Goal: Transaction & Acquisition: Purchase product/service

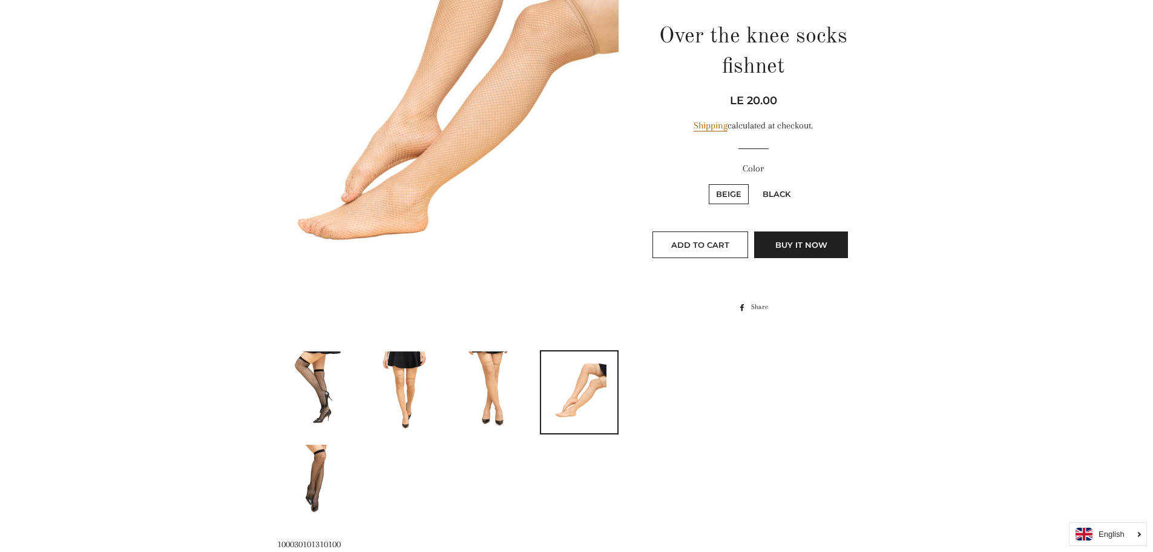
click at [322, 484] on img at bounding box center [316, 485] width 54 height 82
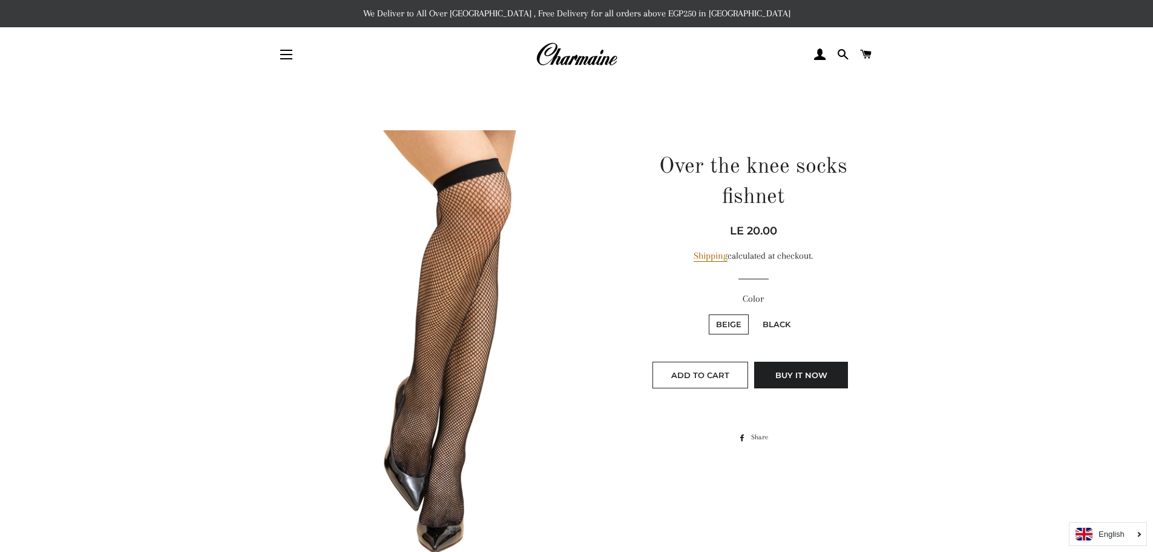
click at [773, 324] on label "Black" at bounding box center [777, 324] width 42 height 20
click at [754, 313] on input "Black" at bounding box center [754, 312] width 1 height 1
radio input "true"
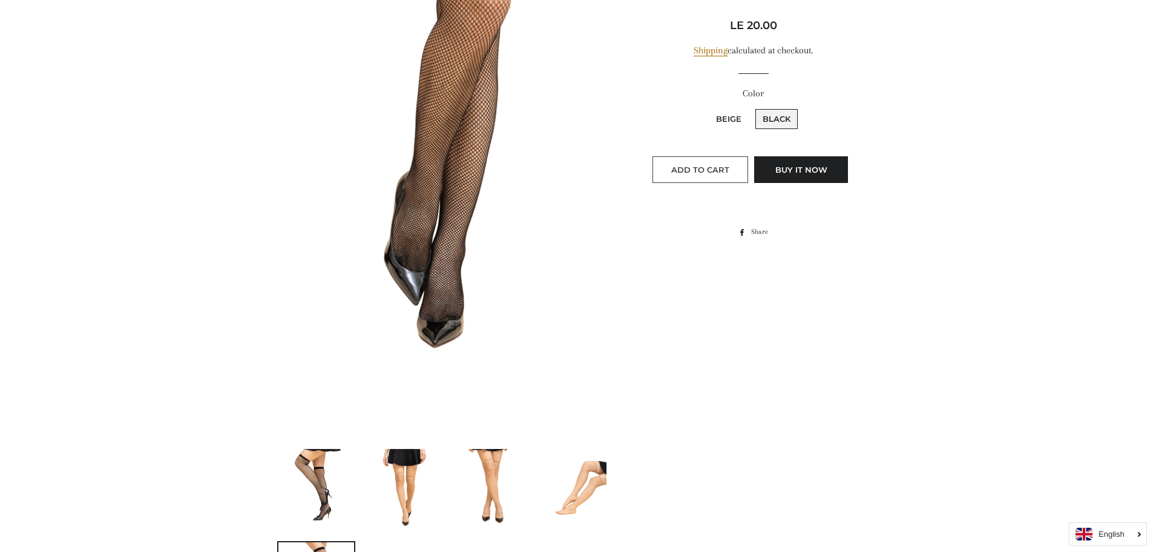
scroll to position [303, 0]
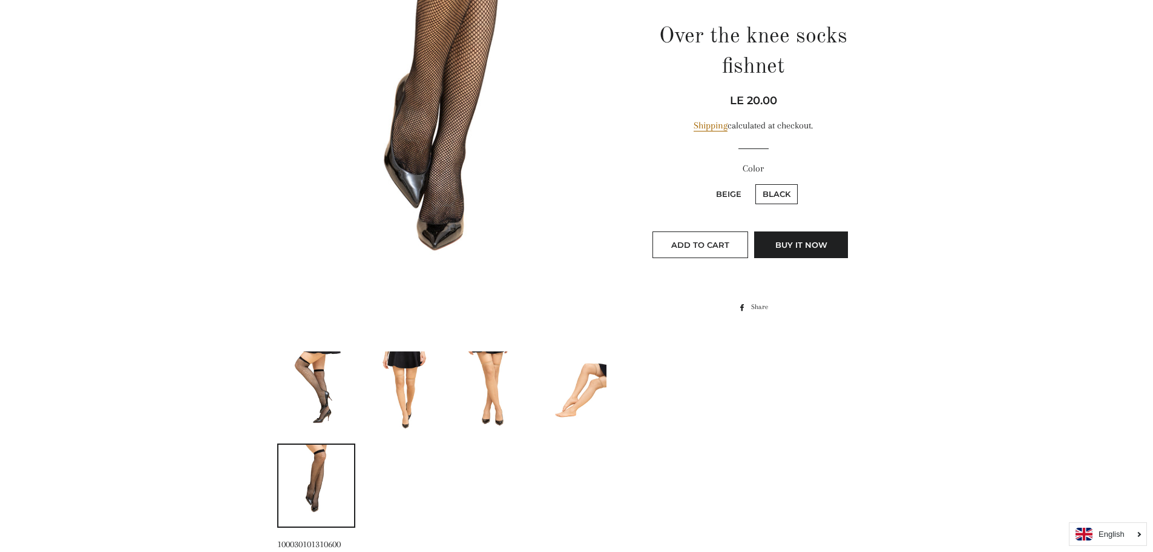
click at [359, 400] on li at bounding box center [399, 392] width 88 height 84
click at [345, 399] on link at bounding box center [316, 392] width 79 height 84
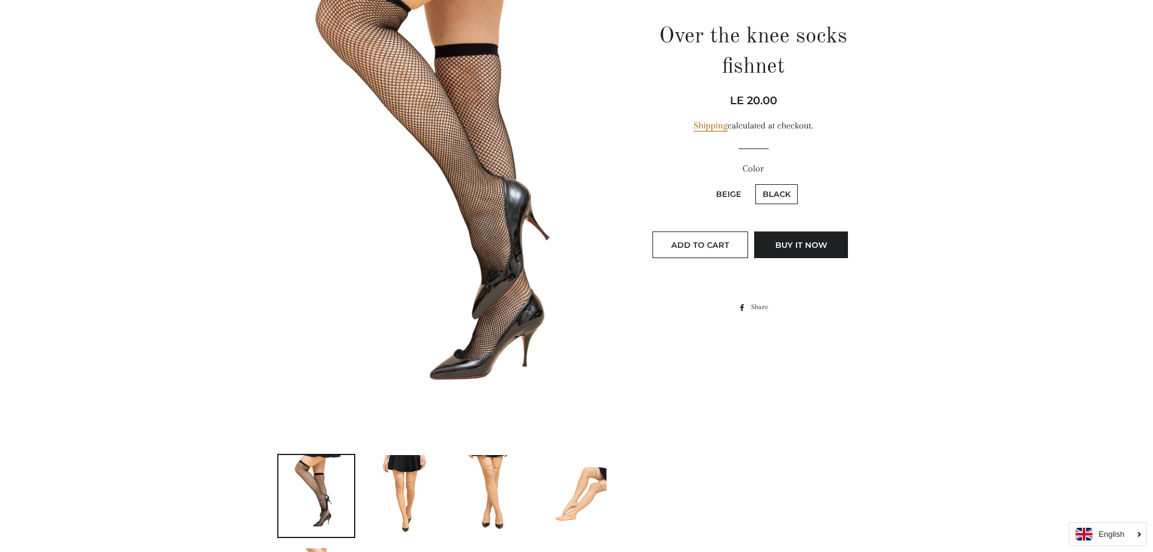
scroll to position [332, 0]
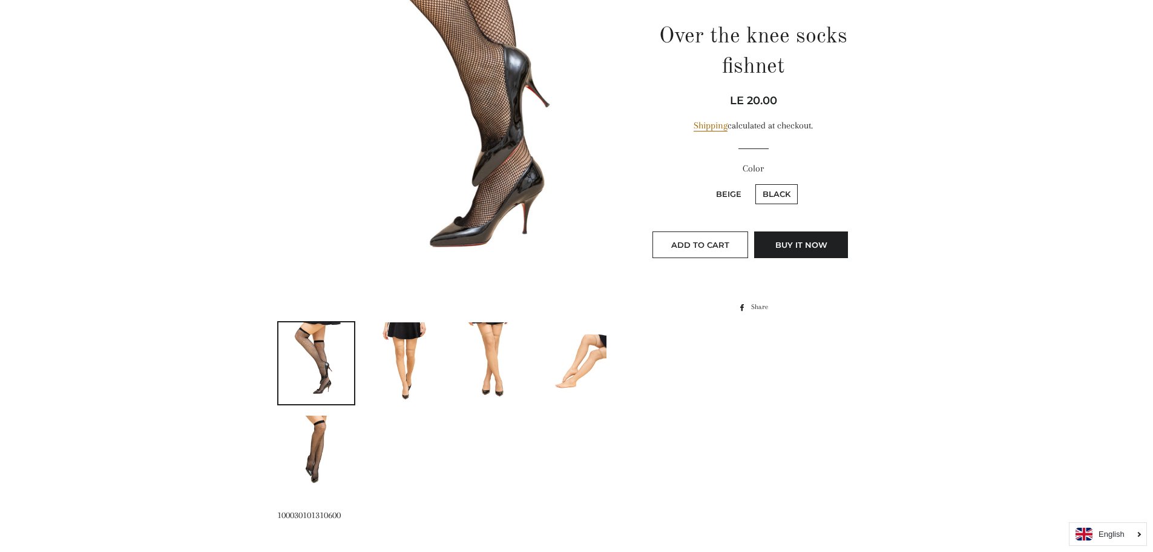
click at [389, 353] on img at bounding box center [404, 363] width 54 height 82
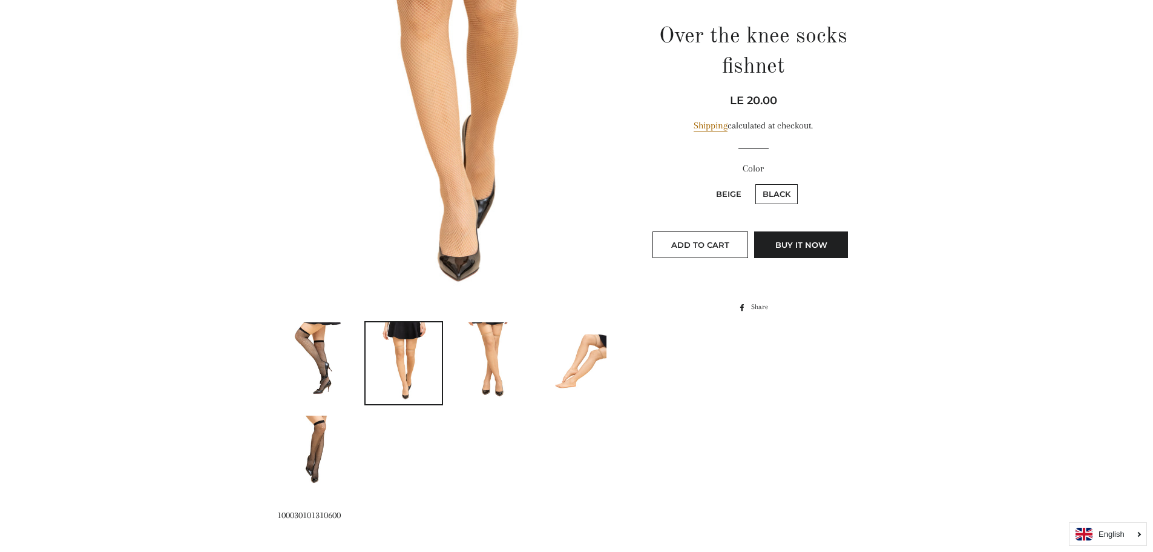
click at [329, 355] on img at bounding box center [316, 363] width 54 height 82
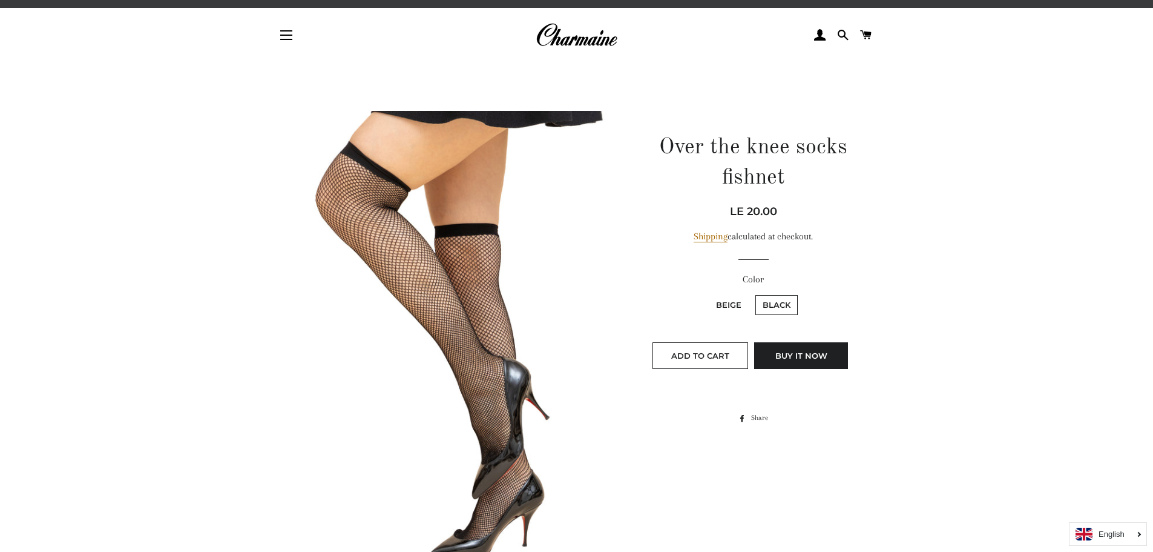
scroll to position [61, 0]
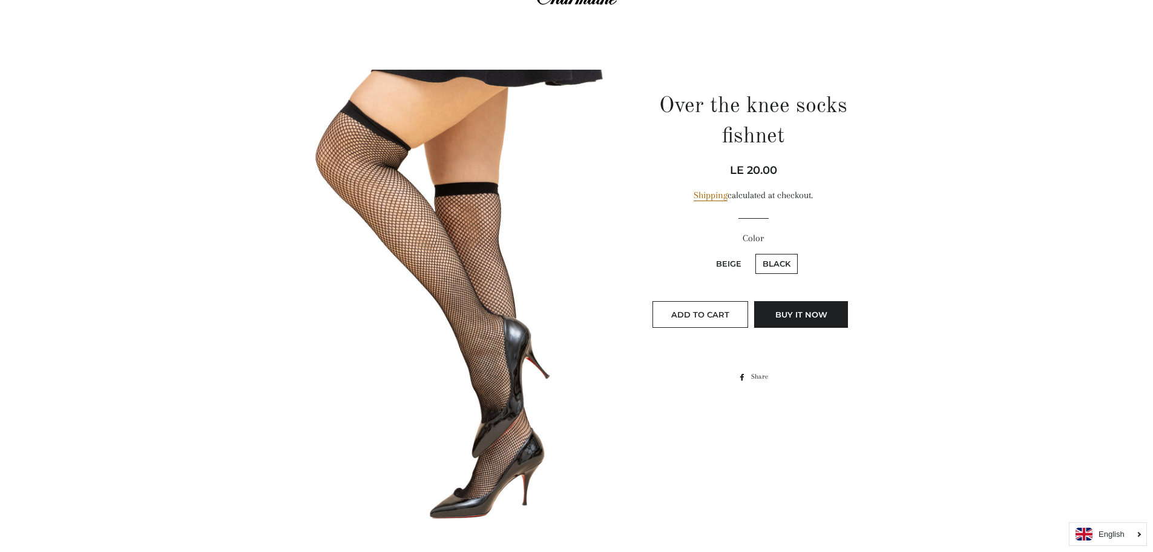
click at [750, 176] on span "LE 20.00" at bounding box center [753, 169] width 47 height 13
click at [825, 201] on div "Shipping calculated at checkout." at bounding box center [753, 195] width 215 height 15
drag, startPoint x: 763, startPoint y: 168, endPoint x: 694, endPoint y: 168, distance: 68.4
click at [694, 167] on div "Regular price Sale price LE 20.00 Unit price / per" at bounding box center [753, 170] width 215 height 17
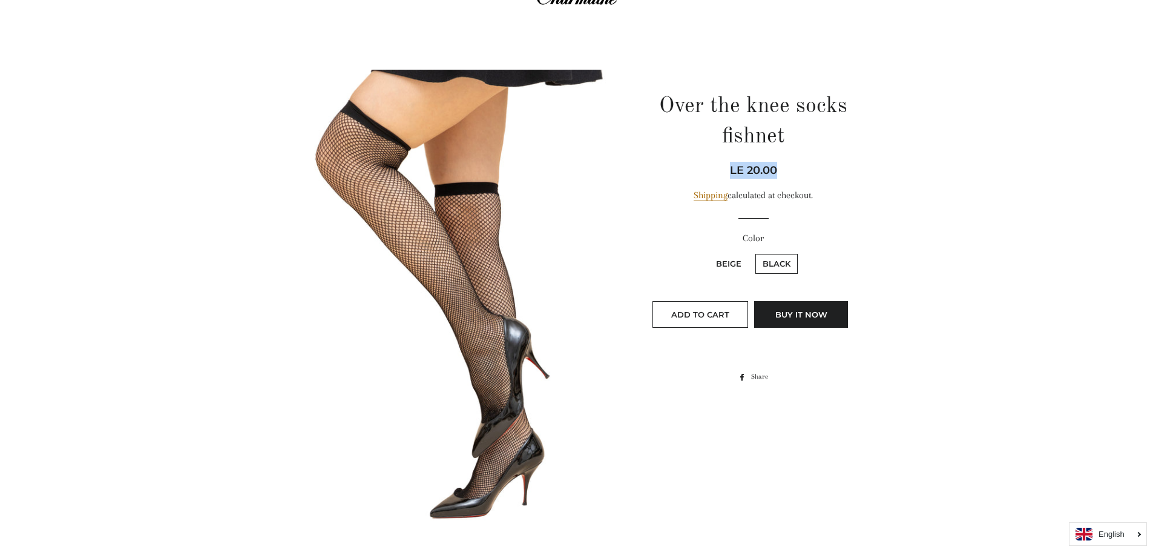
click at [722, 170] on div "Regular price Sale price LE 20.00 Unit price / per" at bounding box center [753, 170] width 215 height 17
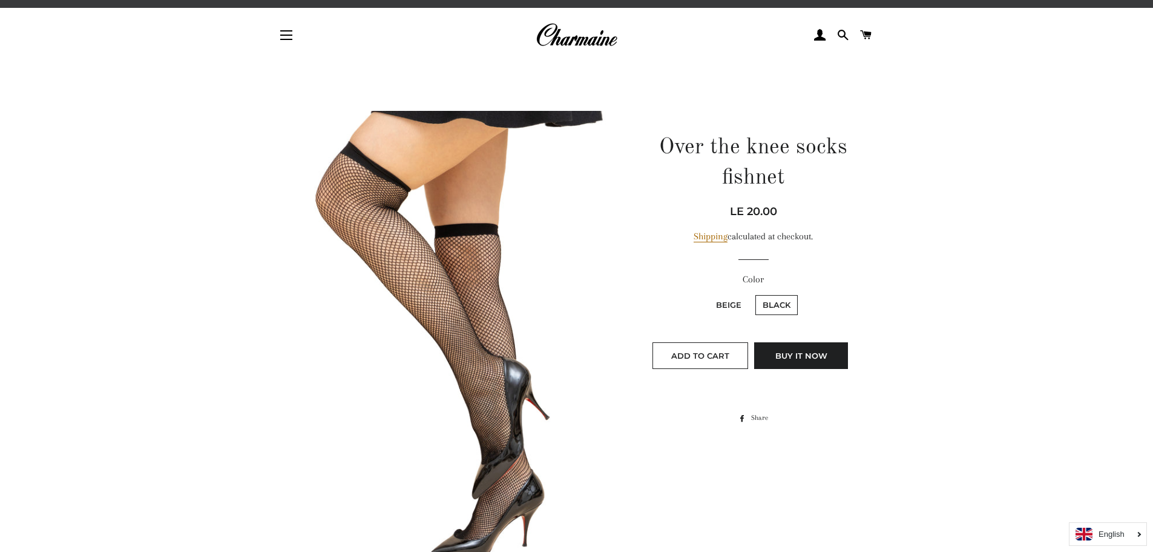
scroll to position [0, 0]
